Goal: Information Seeking & Learning: Learn about a topic

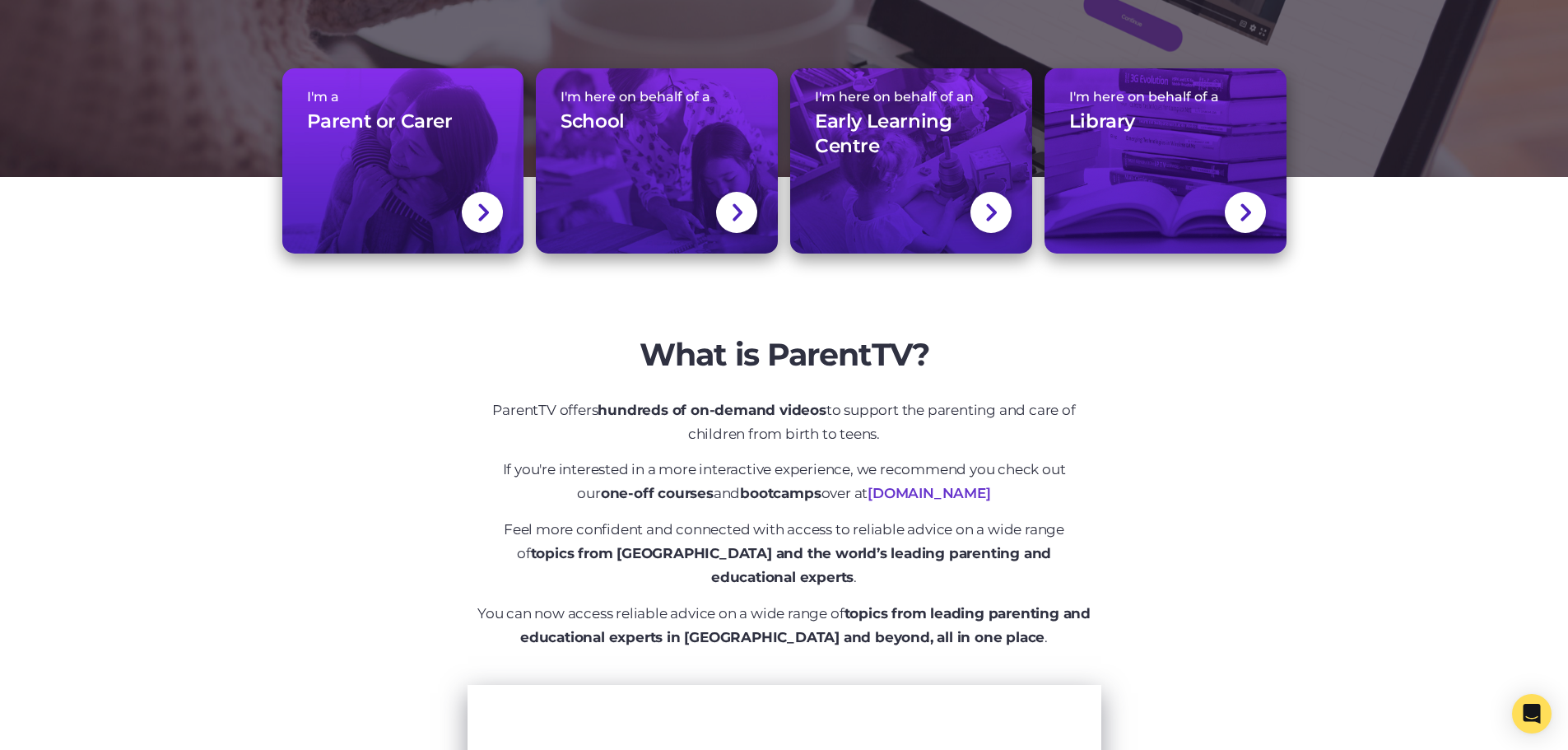
scroll to position [247, 0]
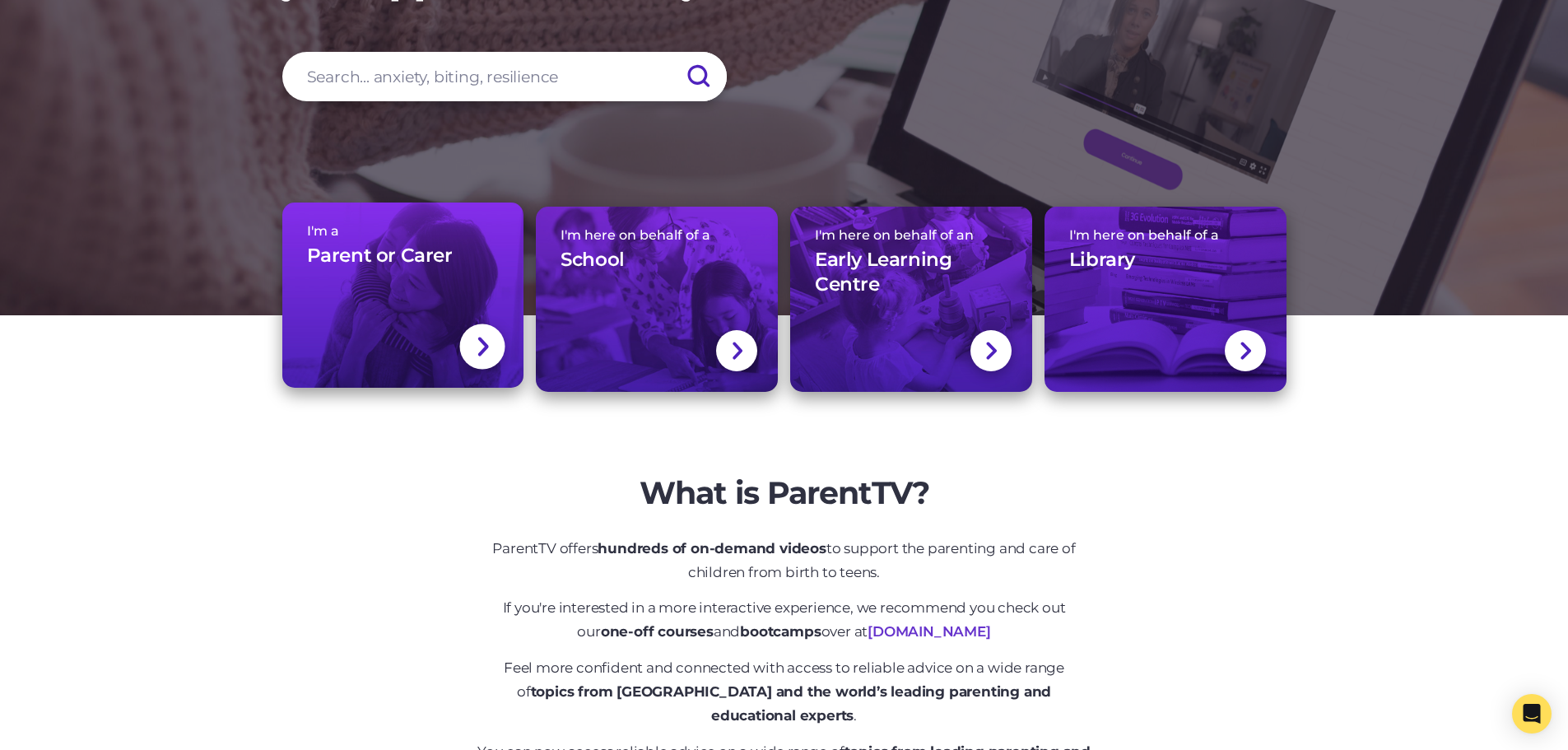
click at [376, 250] on h3 "Parent or Carer" at bounding box center [380, 255] width 145 height 24
